Goal: Task Accomplishment & Management: Use online tool/utility

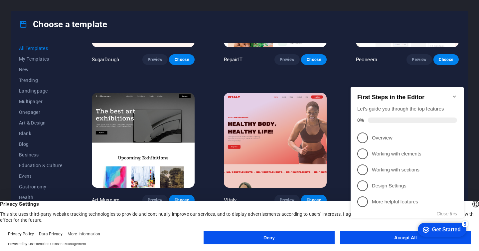
scroll to position [90, 0]
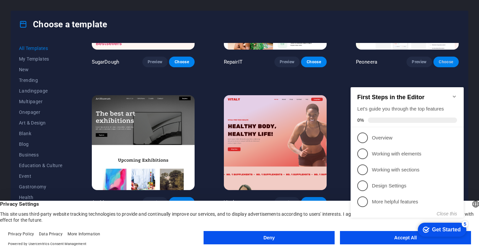
click at [443, 61] on span "Choose" at bounding box center [446, 61] width 15 height 5
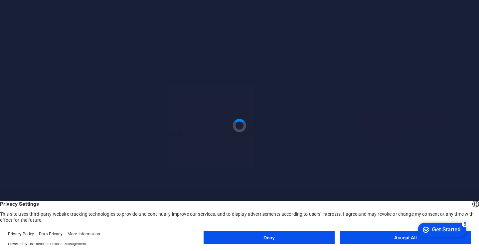
click at [388, 240] on button "Accept All" at bounding box center [405, 237] width 131 height 13
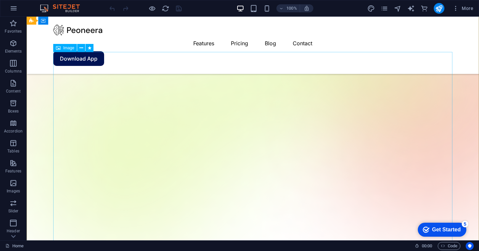
scroll to position [128, 0]
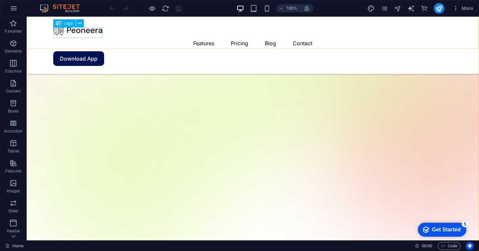
click at [82, 32] on div at bounding box center [252, 30] width 399 height 11
select select "px"
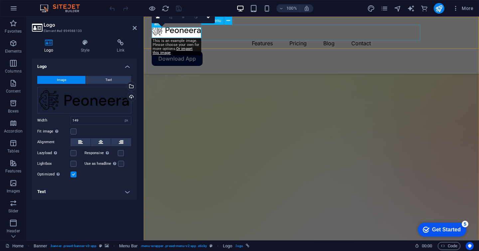
click at [262, 35] on nav "Features Pricing Blog Contact" at bounding box center [311, 43] width 319 height 16
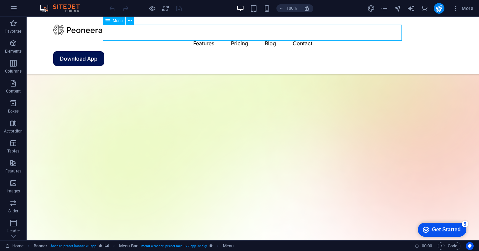
click at [262, 35] on nav "Features Pricing Blog Contact" at bounding box center [252, 43] width 399 height 16
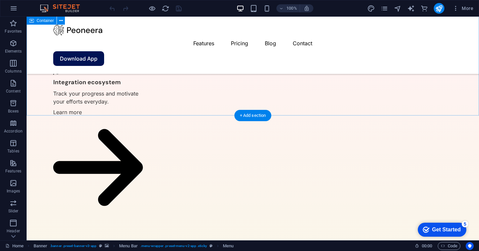
scroll to position [1512, 0]
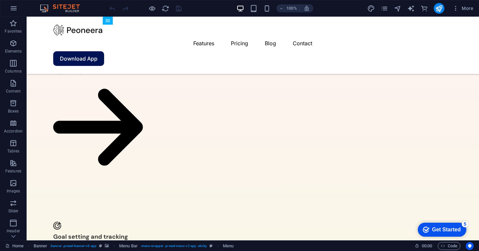
click at [430, 231] on div "checkmark Get Started 5" at bounding box center [442, 229] width 38 height 7
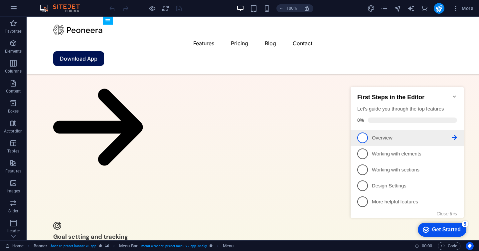
click at [381, 138] on p "Overview - incomplete" at bounding box center [412, 137] width 80 height 7
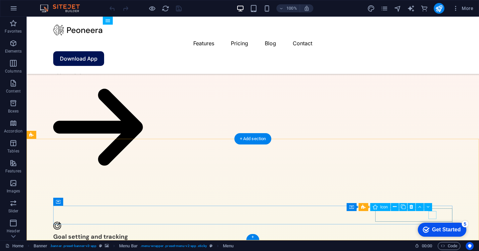
scroll to position [0, 0]
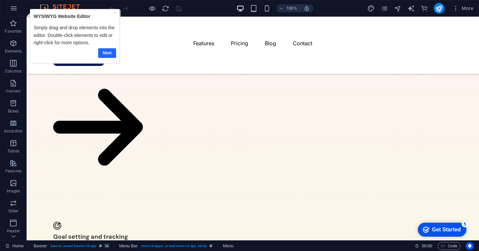
click at [108, 49] on link "Next" at bounding box center [107, 53] width 18 height 10
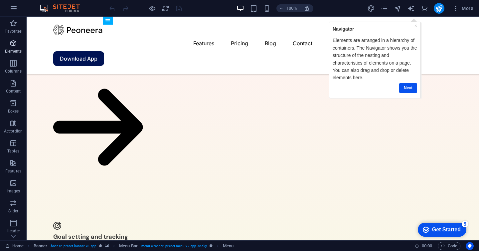
click at [14, 49] on p "Elements" at bounding box center [13, 51] width 17 height 5
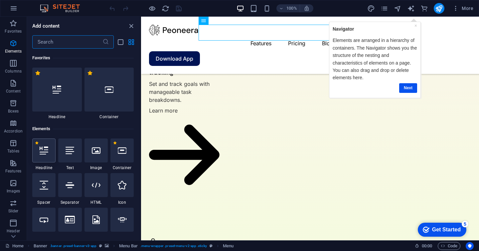
scroll to position [71, 0]
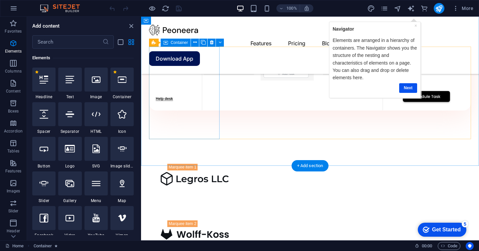
scroll to position [762, 0]
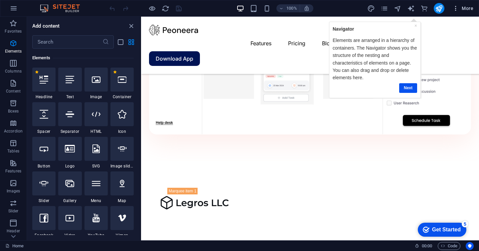
click at [456, 10] on icon "button" at bounding box center [456, 8] width 7 height 7
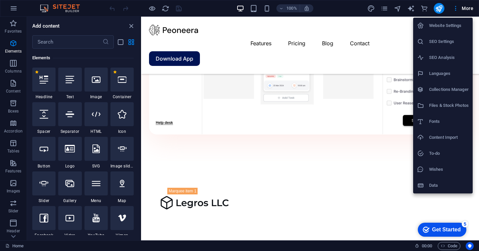
click at [451, 105] on h6 "Files & Stock Photos" at bounding box center [449, 106] width 40 height 8
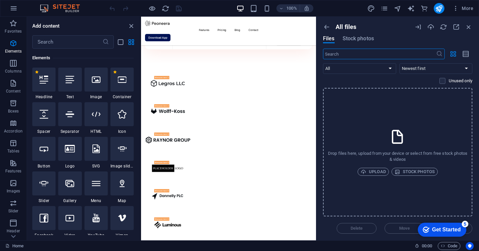
scroll to position [732, 0]
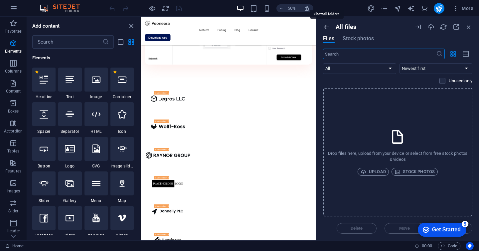
click at [329, 27] on icon "button" at bounding box center [326, 26] width 7 height 7
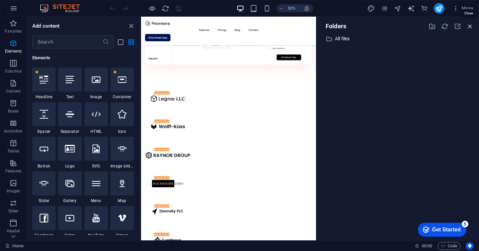
click at [470, 28] on icon "button" at bounding box center [470, 26] width 7 height 7
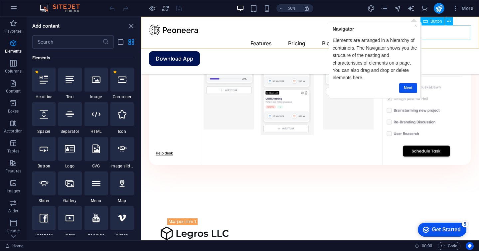
scroll to position [762, 0]
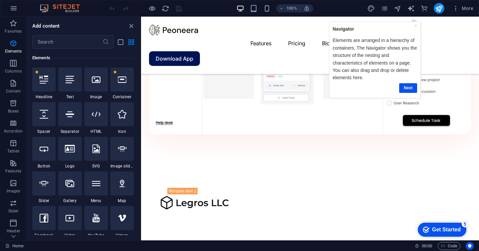
click at [435, 229] on div "Get Started" at bounding box center [446, 230] width 29 height 6
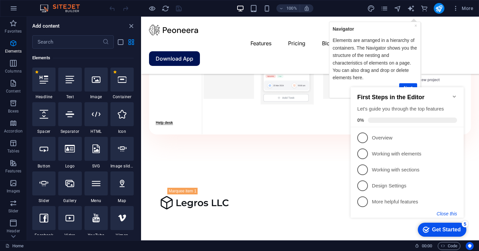
click at [450, 213] on button "Close this" at bounding box center [447, 213] width 20 height 5
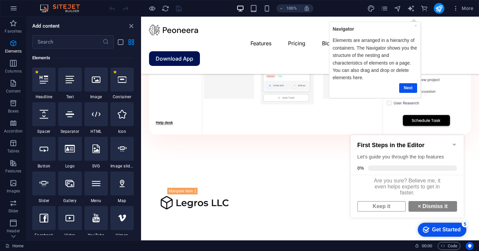
scroll to position [5, 0]
click at [418, 204] on strong "×" at bounding box center [419, 206] width 3 height 6
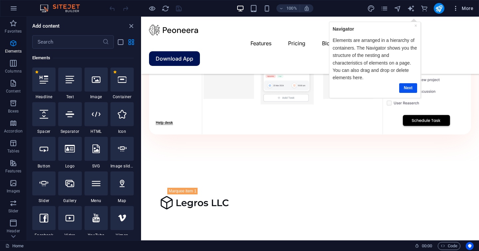
click at [470, 9] on span "More" at bounding box center [463, 8] width 21 height 7
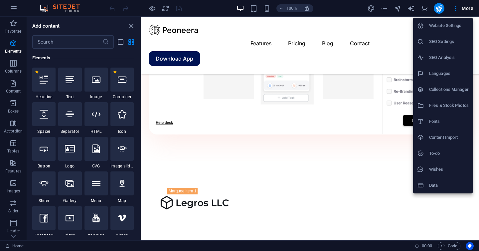
click at [363, 220] on div at bounding box center [239, 125] width 479 height 251
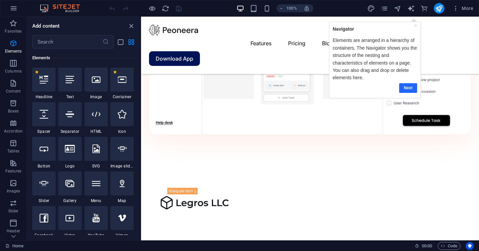
click at [411, 84] on link "Next" at bounding box center [408, 88] width 18 height 10
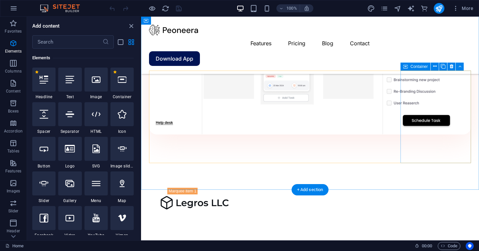
scroll to position [0, 0]
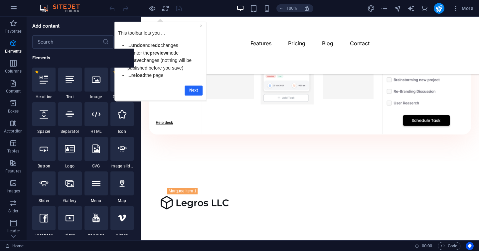
click at [192, 92] on link "Next" at bounding box center [194, 91] width 18 height 10
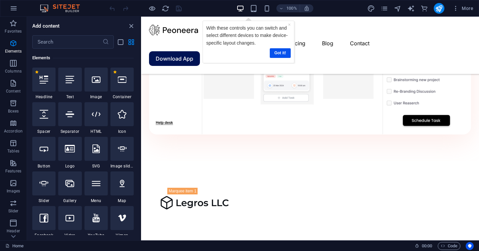
click at [279, 47] on div "Got it!" at bounding box center [248, 53] width 85 height 13
click at [281, 53] on link "Got it!" at bounding box center [280, 53] width 21 height 10
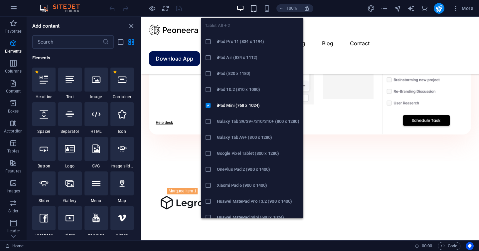
click at [256, 8] on icon "button" at bounding box center [254, 9] width 8 height 8
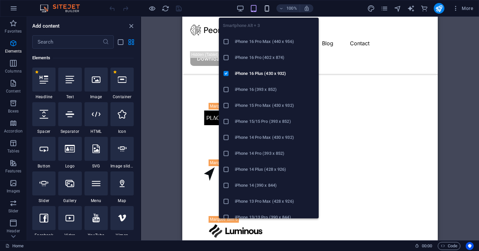
click at [267, 10] on icon "button" at bounding box center [267, 9] width 8 height 8
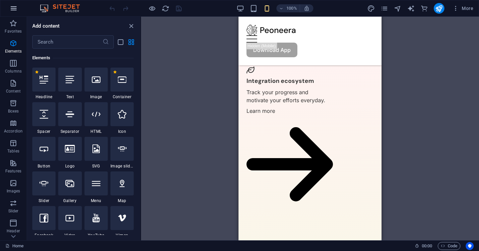
click at [15, 11] on icon "button" at bounding box center [14, 8] width 8 height 8
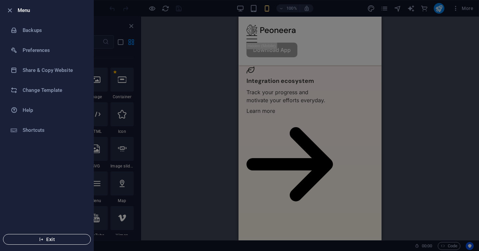
click at [49, 238] on span "Exit" at bounding box center [47, 239] width 77 height 5
